Goal: Task Accomplishment & Management: Manage account settings

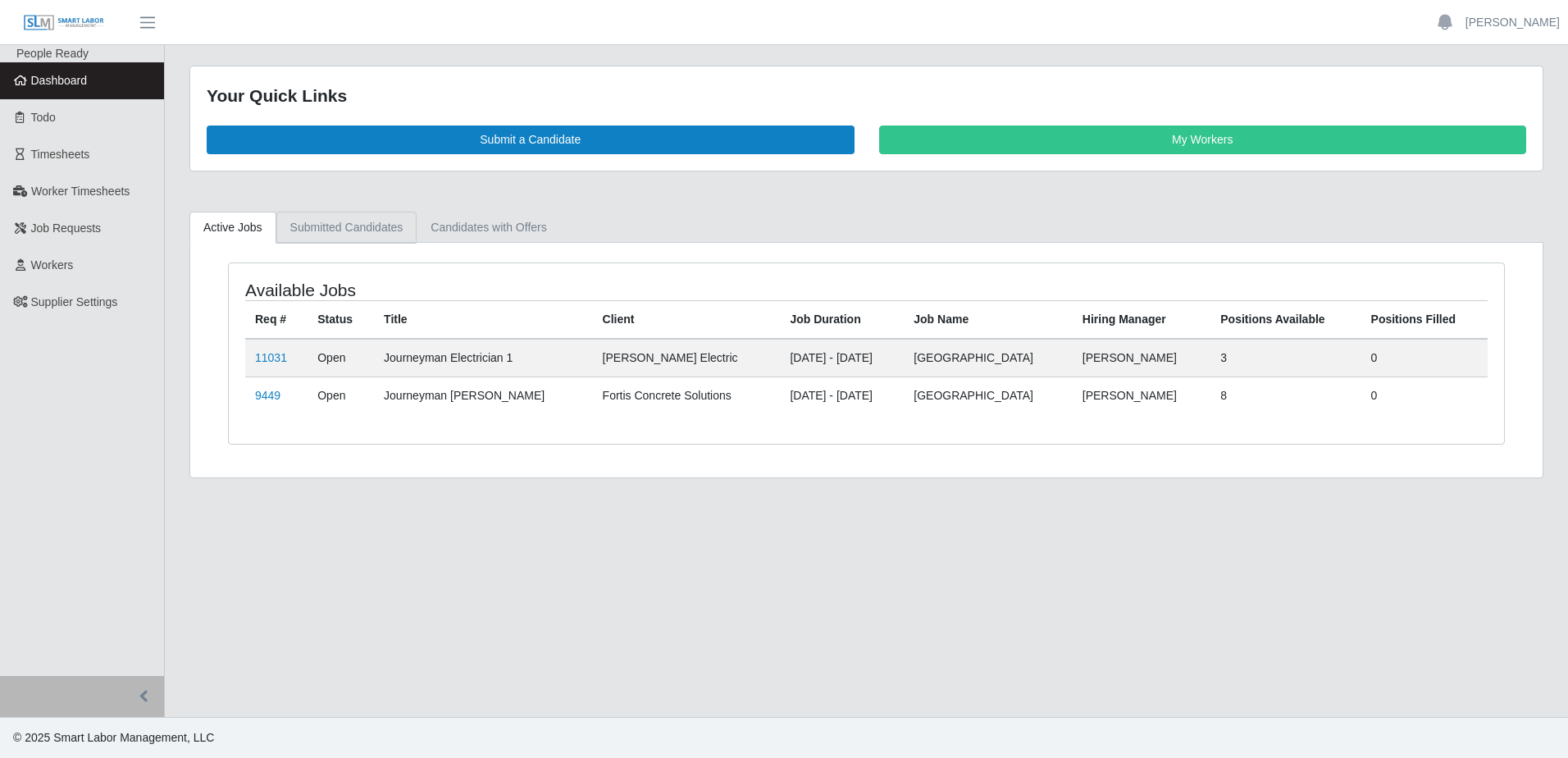
click at [380, 233] on link "Submitted Candidates" at bounding box center [346, 227] width 141 height 32
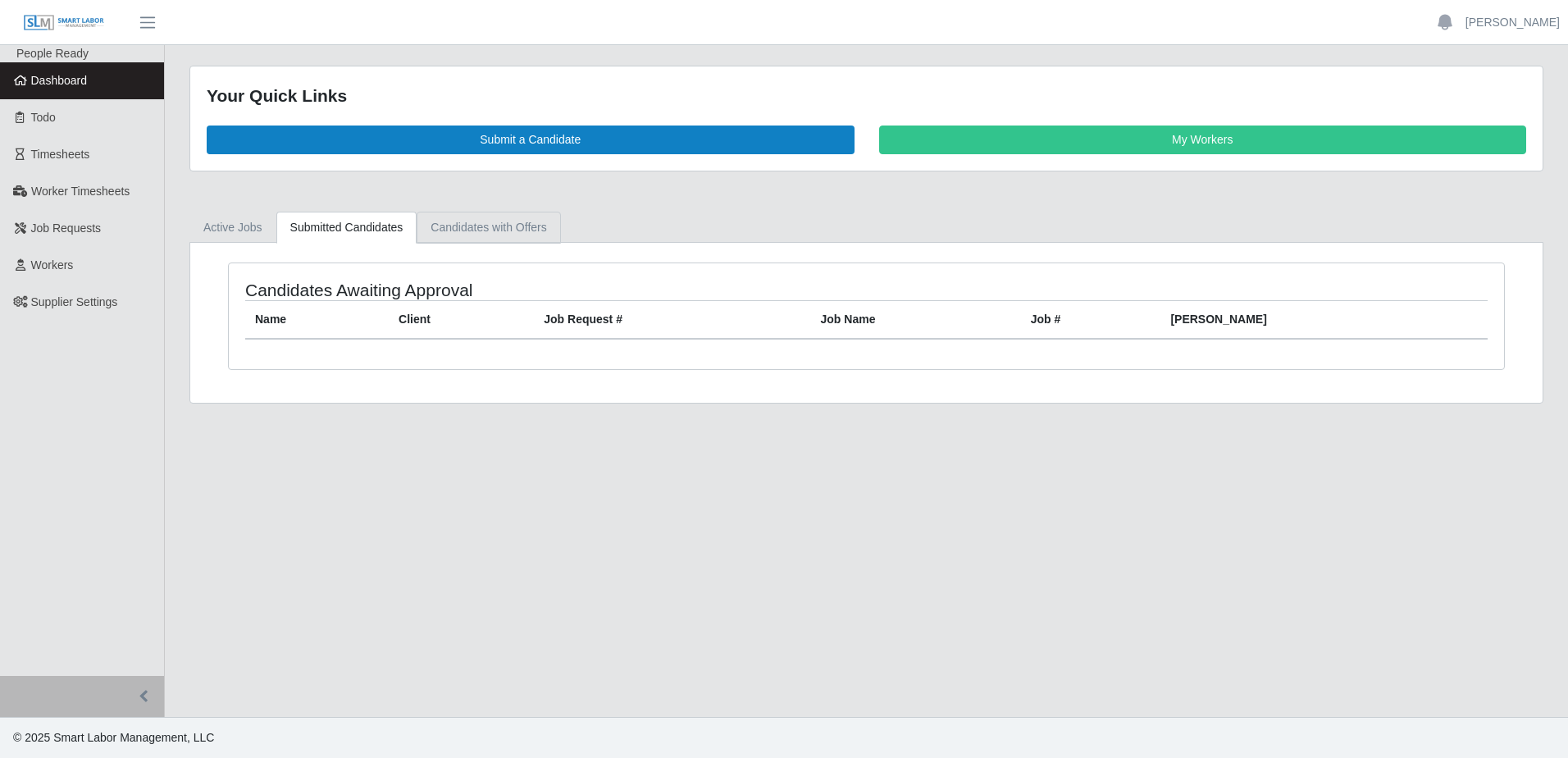
click at [471, 234] on link "Candidates with Offers" at bounding box center [489, 227] width 144 height 32
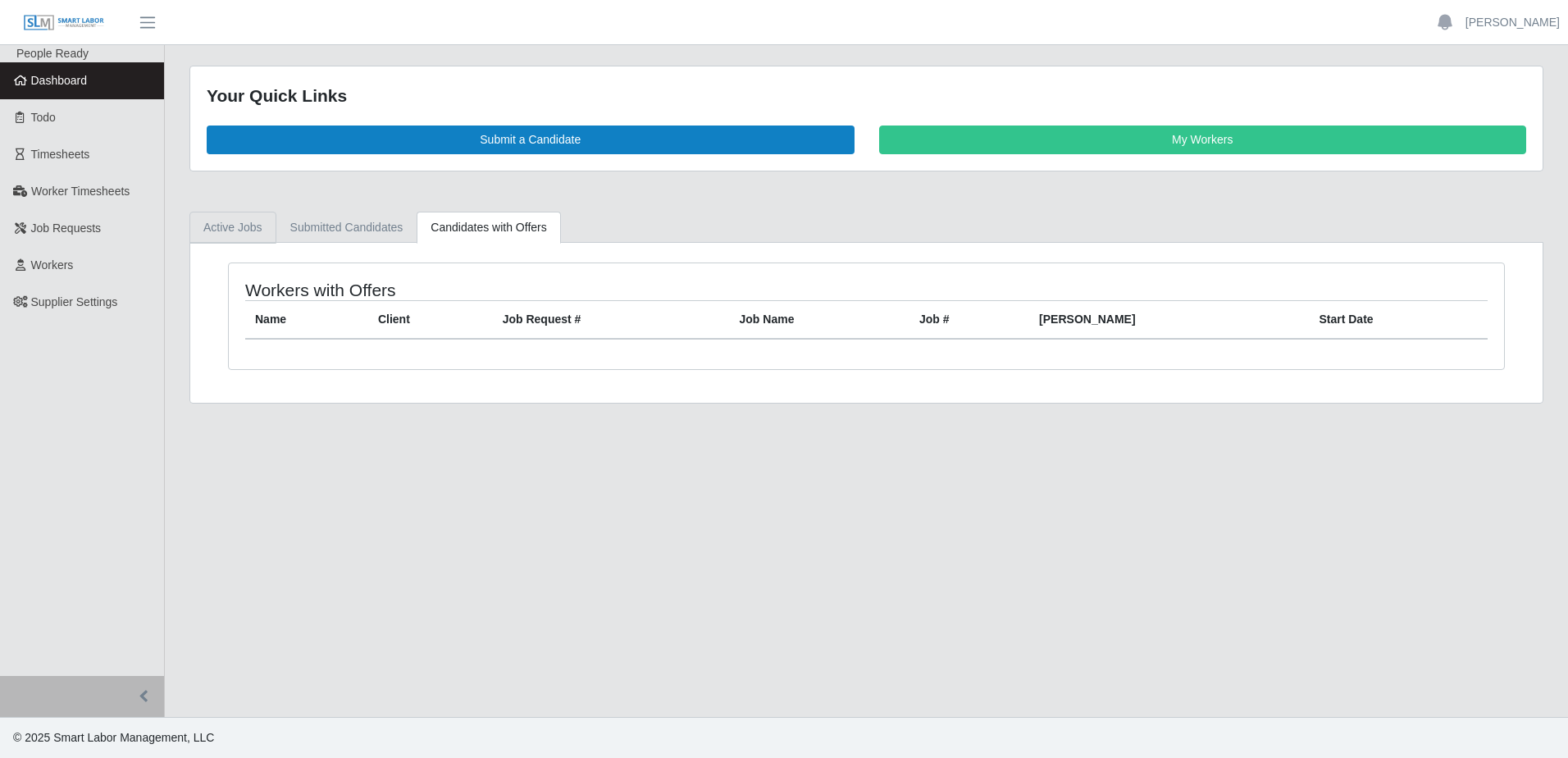
click at [250, 234] on link "Active Jobs" at bounding box center [232, 227] width 86 height 32
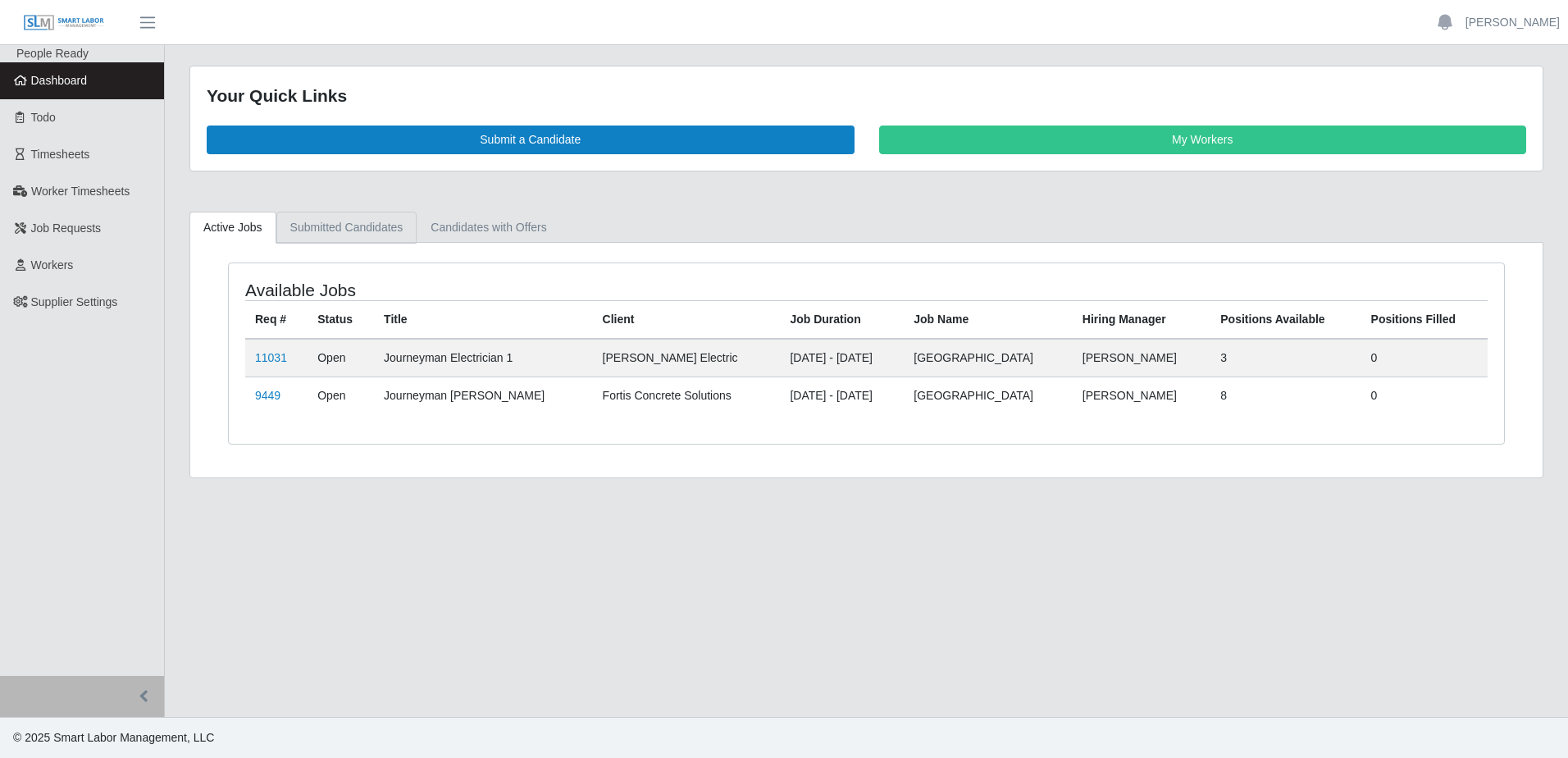
click at [310, 224] on link "Submitted Candidates" at bounding box center [346, 227] width 141 height 32
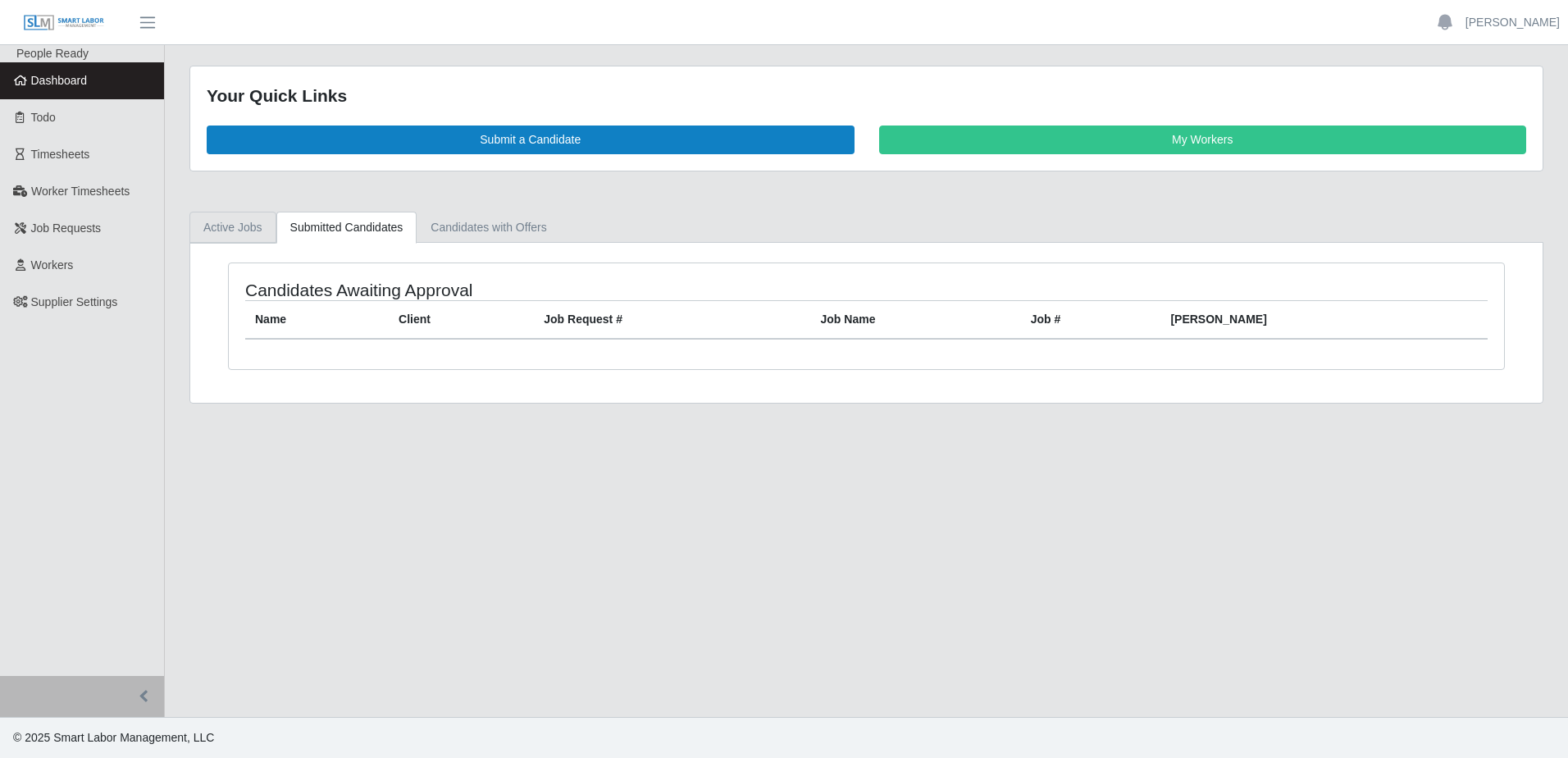
click at [222, 232] on link "Active Jobs" at bounding box center [232, 227] width 86 height 32
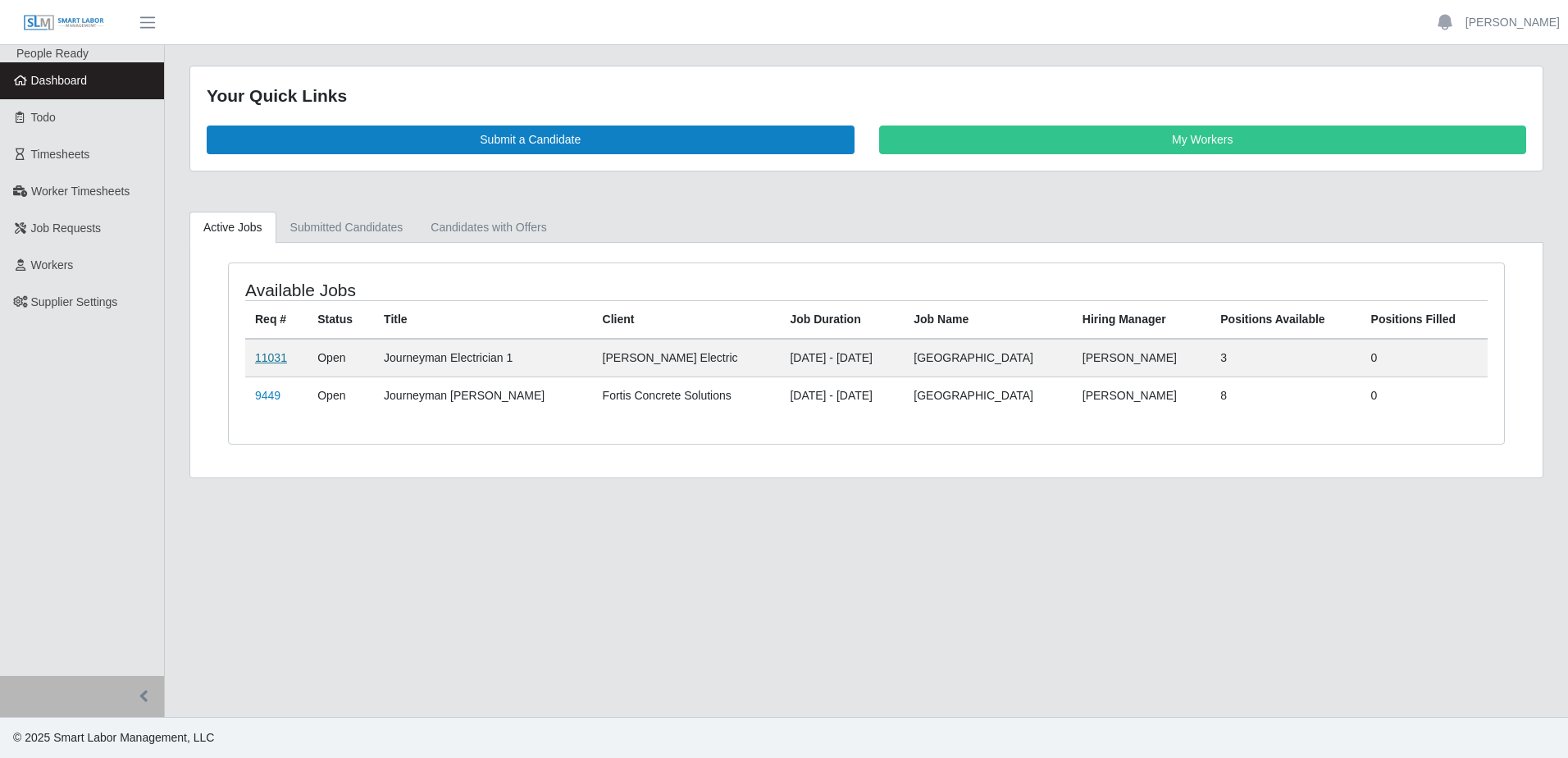
click at [272, 359] on link "11031" at bounding box center [271, 358] width 32 height 14
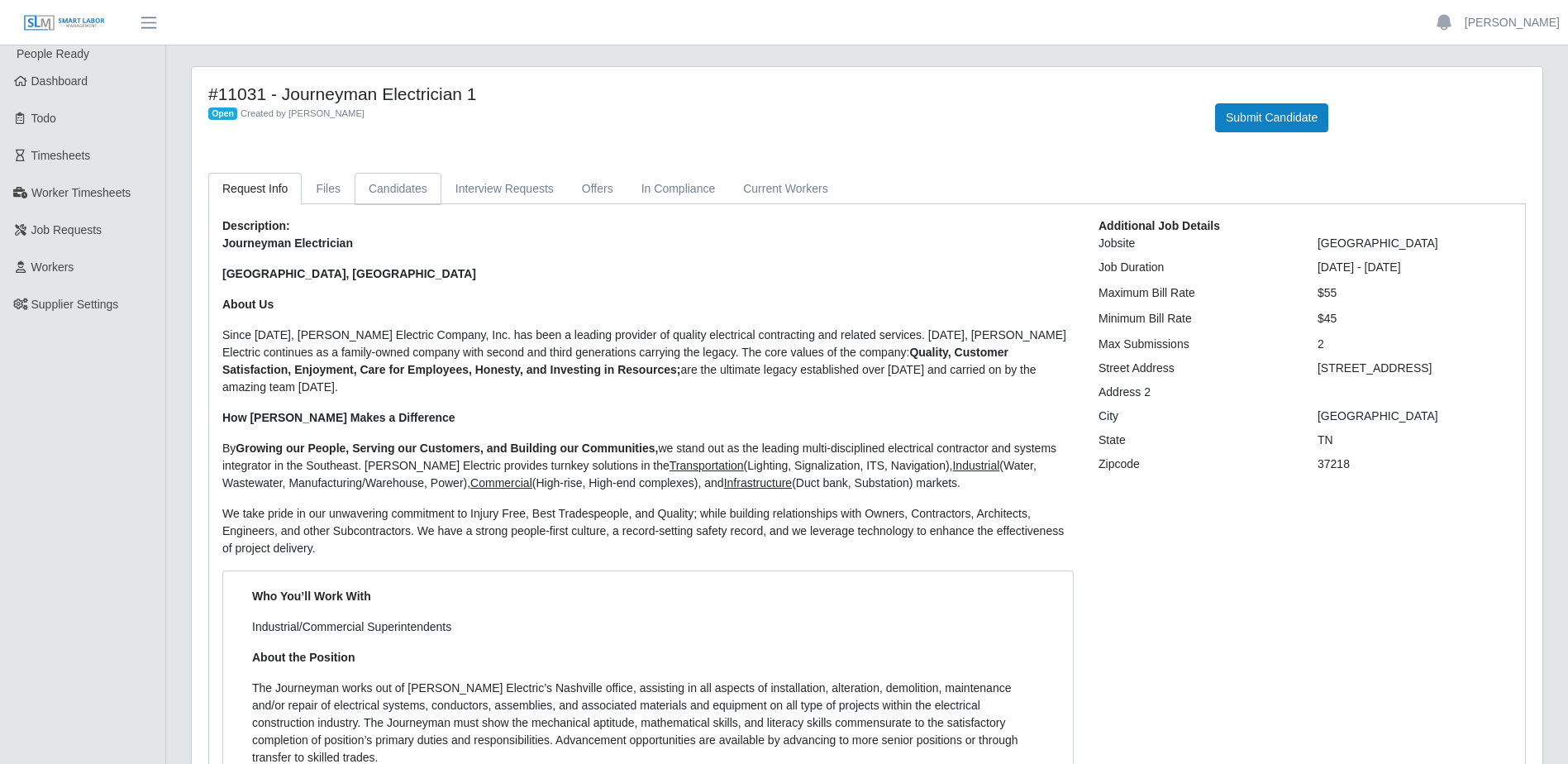
click at [413, 185] on link "Candidates" at bounding box center [398, 188] width 87 height 32
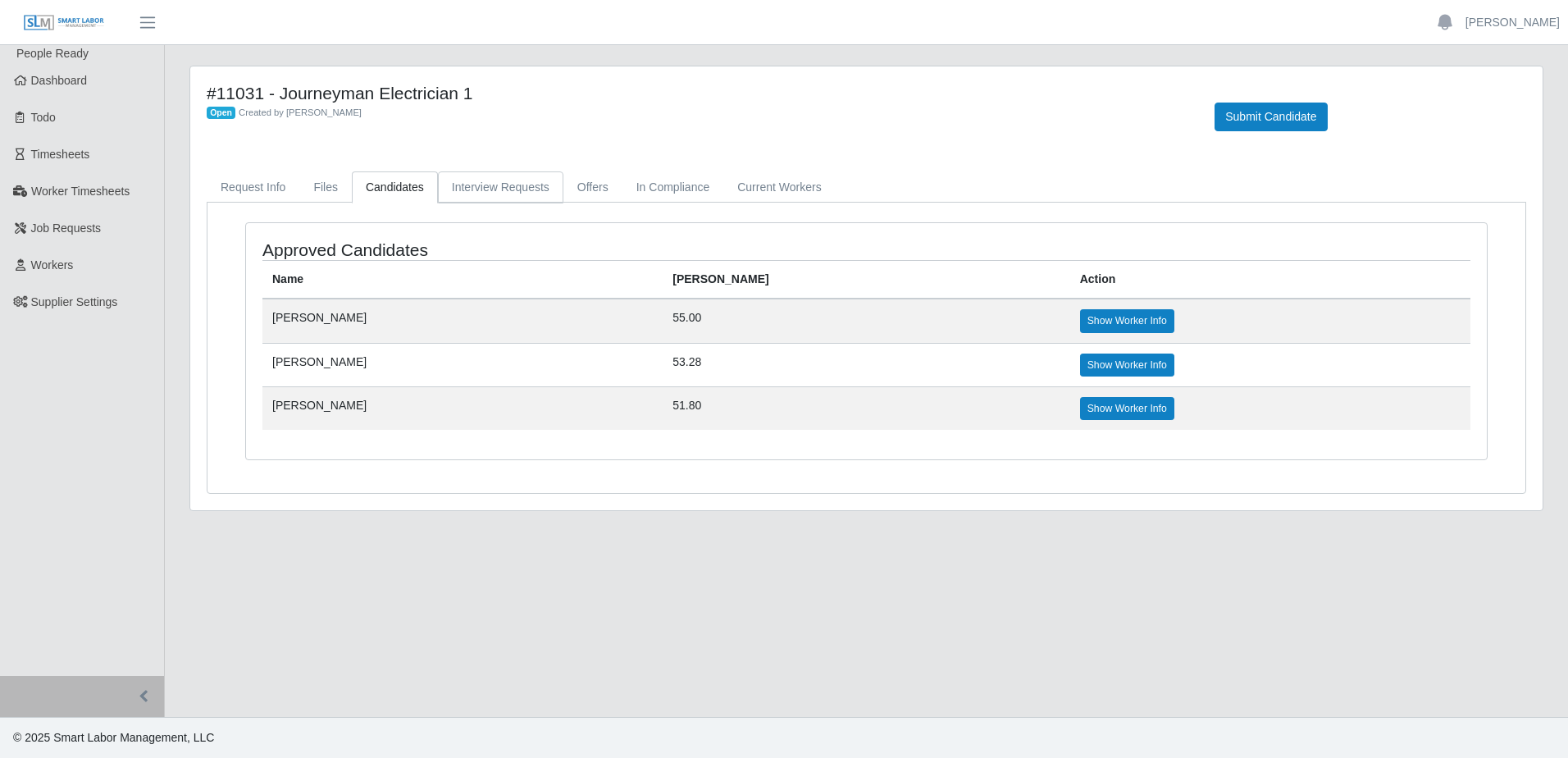
drag, startPoint x: 495, startPoint y: 188, endPoint x: 503, endPoint y: 186, distance: 8.2
click at [496, 190] on link "Interview Requests" at bounding box center [500, 187] width 125 height 32
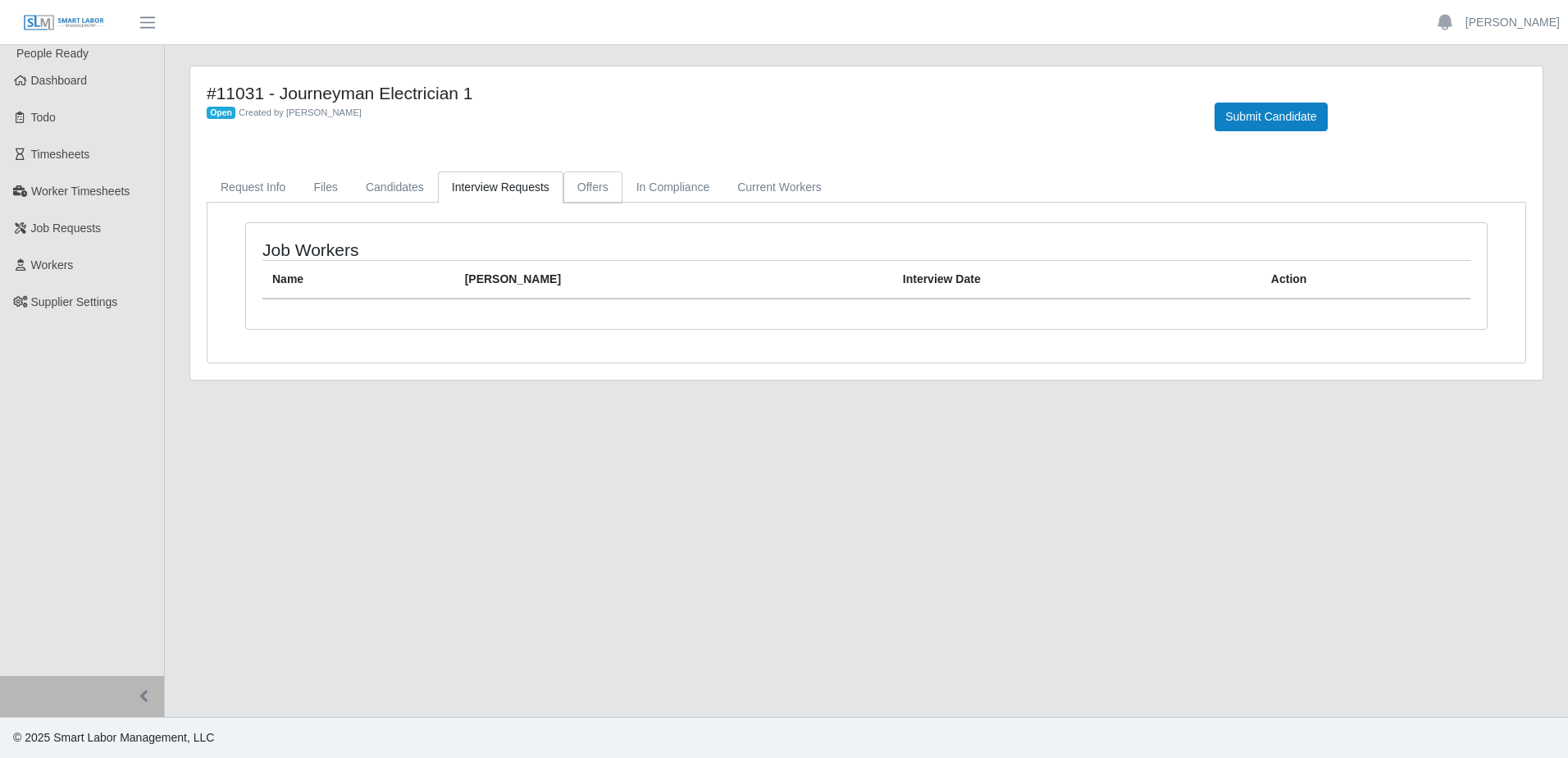
click at [588, 196] on link "Offers" at bounding box center [593, 187] width 59 height 32
drag, startPoint x: 650, startPoint y: 197, endPoint x: 745, endPoint y: 182, distance: 96.2
click at [650, 197] on link "In Compliance" at bounding box center [673, 187] width 102 height 32
drag, startPoint x: 766, startPoint y: 190, endPoint x: 502, endPoint y: 208, distance: 264.6
click at [766, 191] on link "Current Workers" at bounding box center [779, 187] width 112 height 32
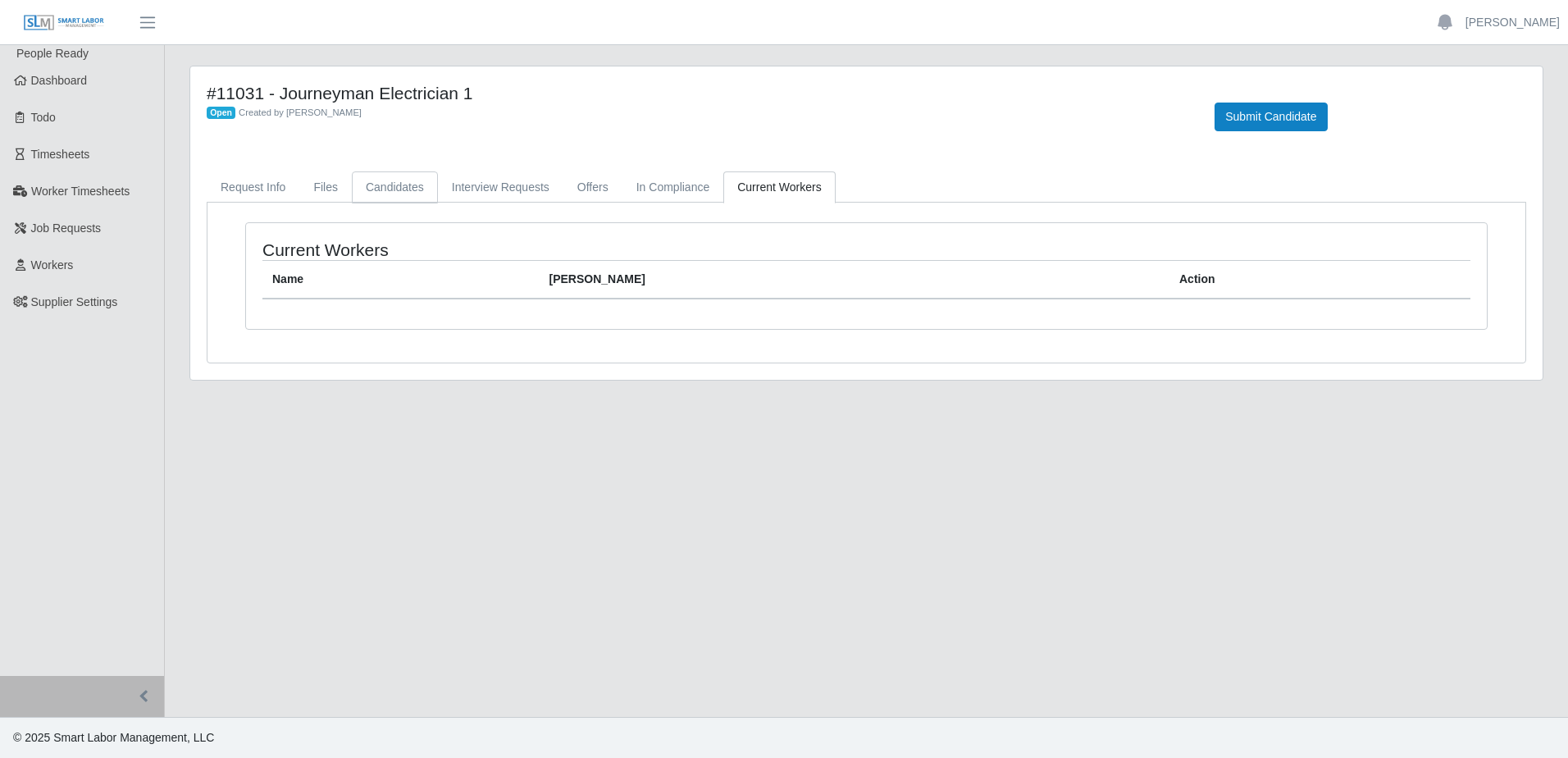
click at [392, 193] on link "Candidates" at bounding box center [394, 187] width 86 height 32
